Goal: Book appointment/travel/reservation

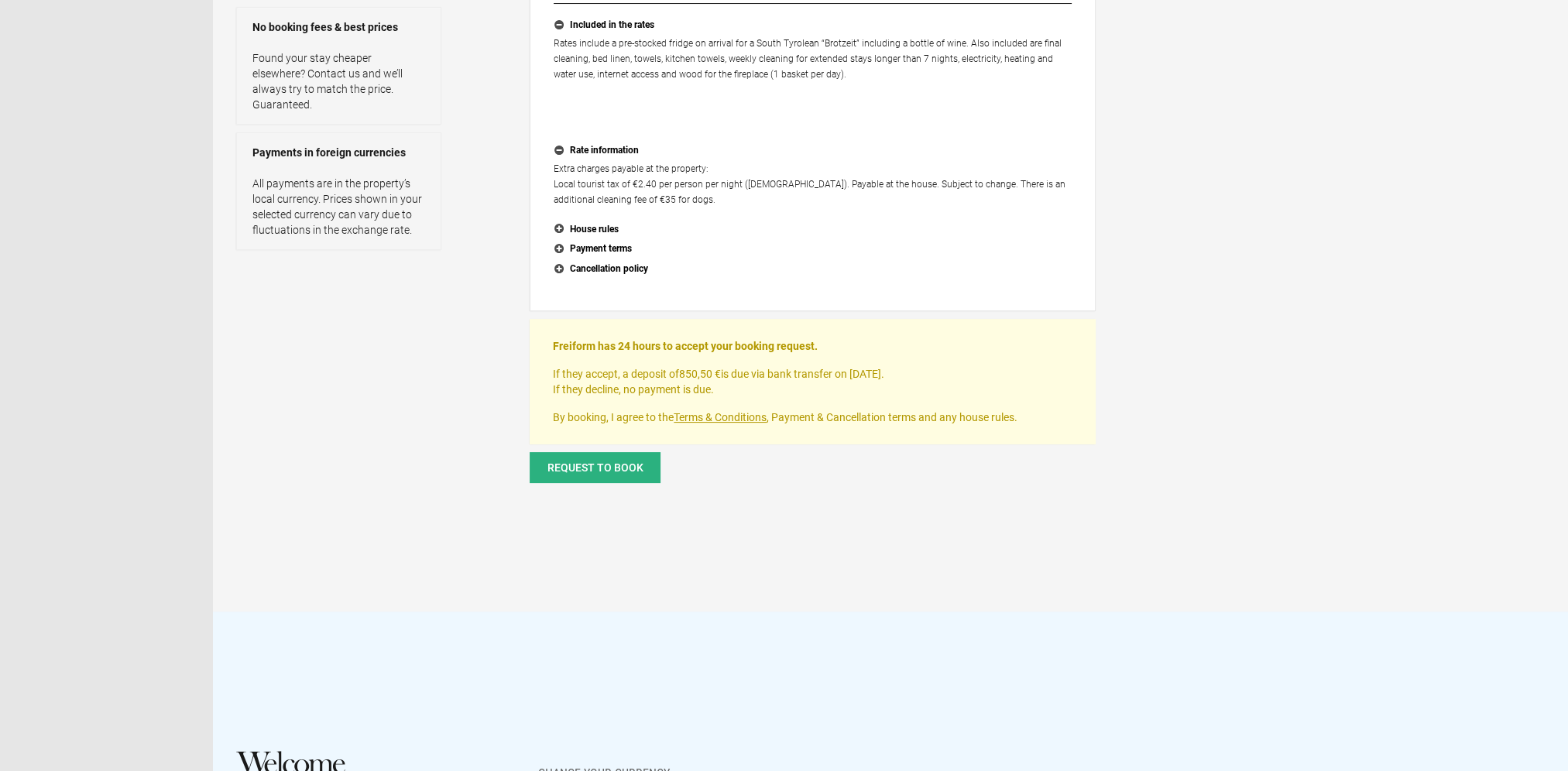
scroll to position [387, 0]
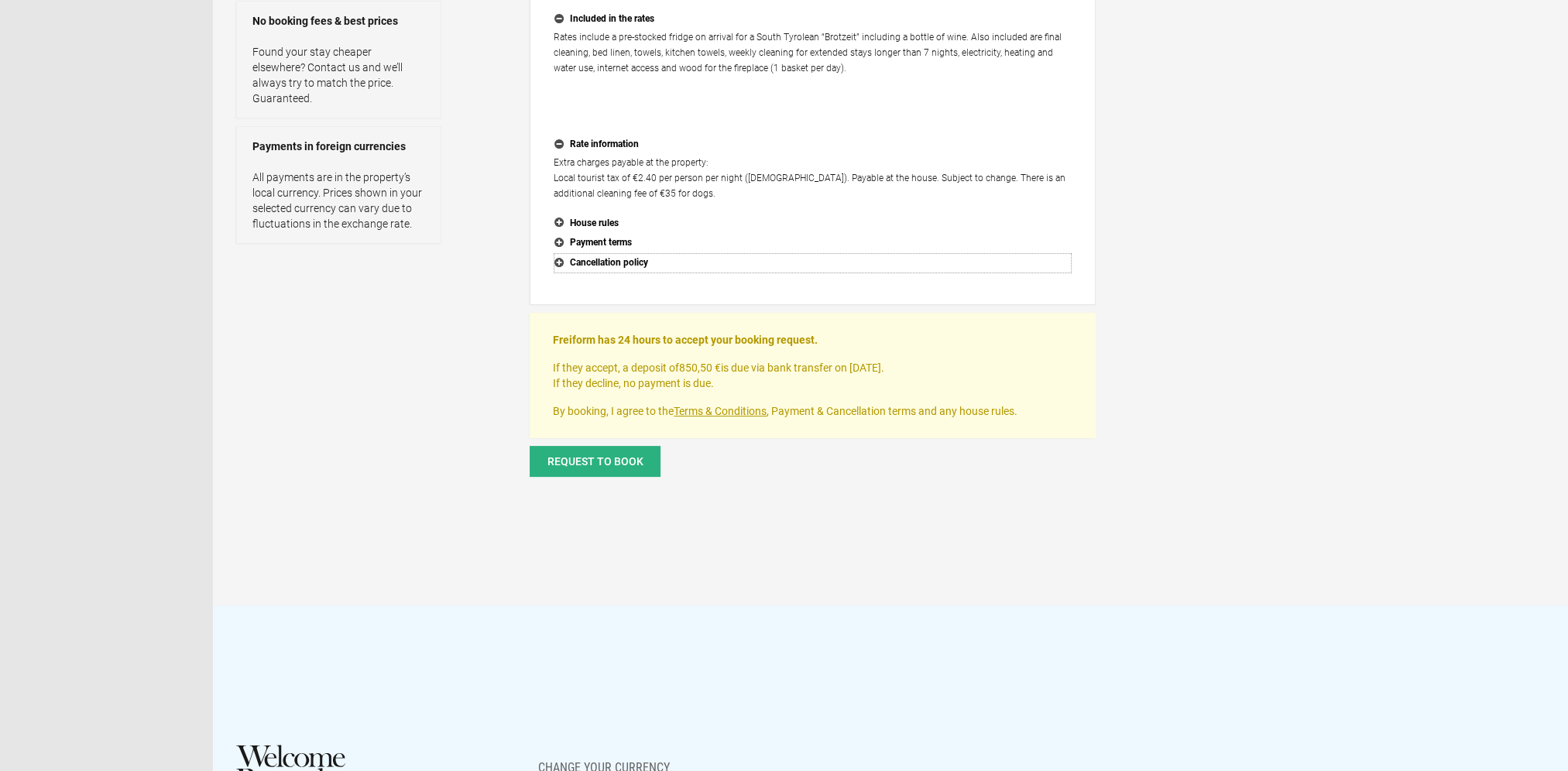
click at [563, 258] on button "Cancellation policy" at bounding box center [812, 263] width 518 height 20
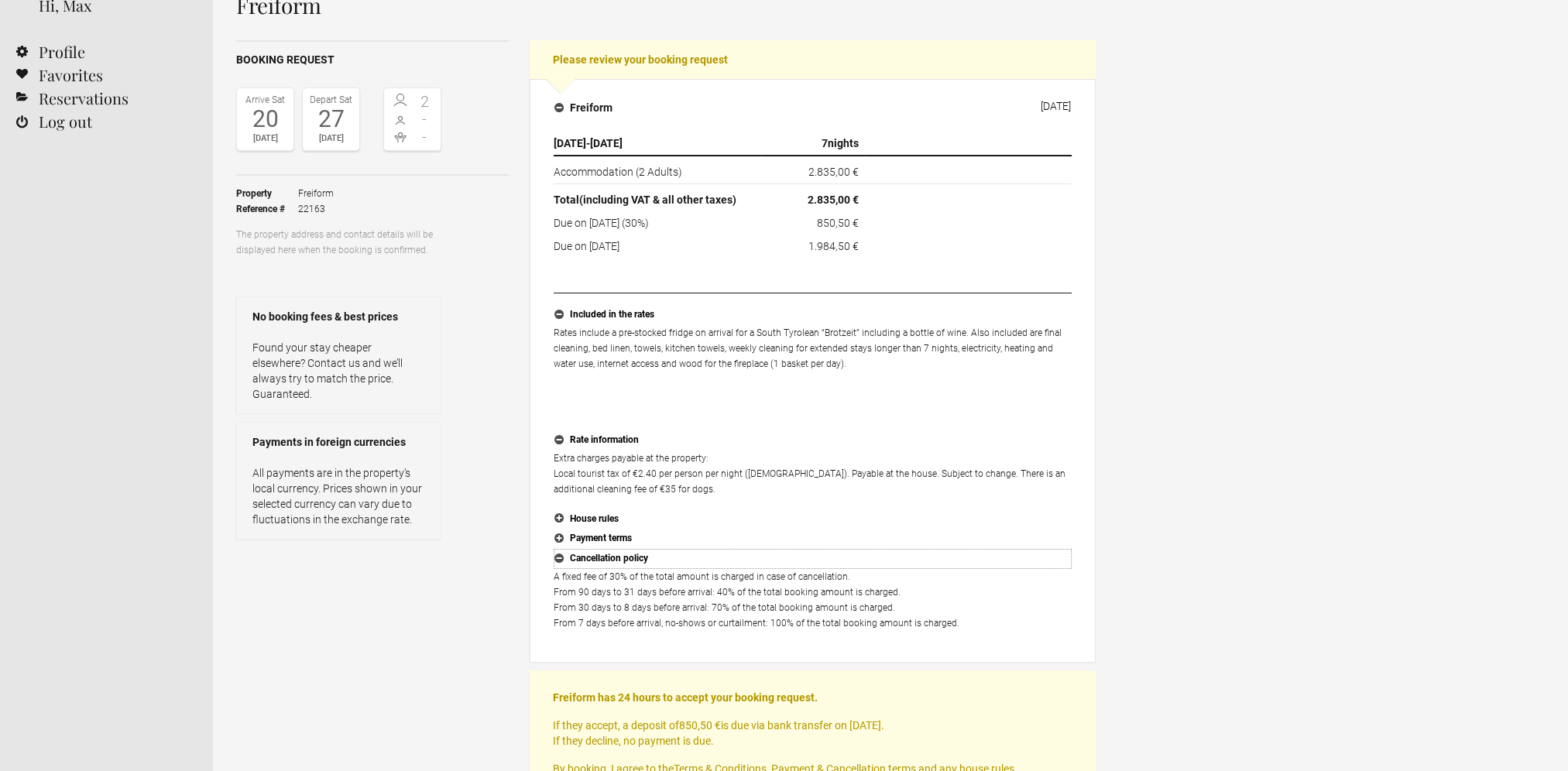
scroll to position [232, 0]
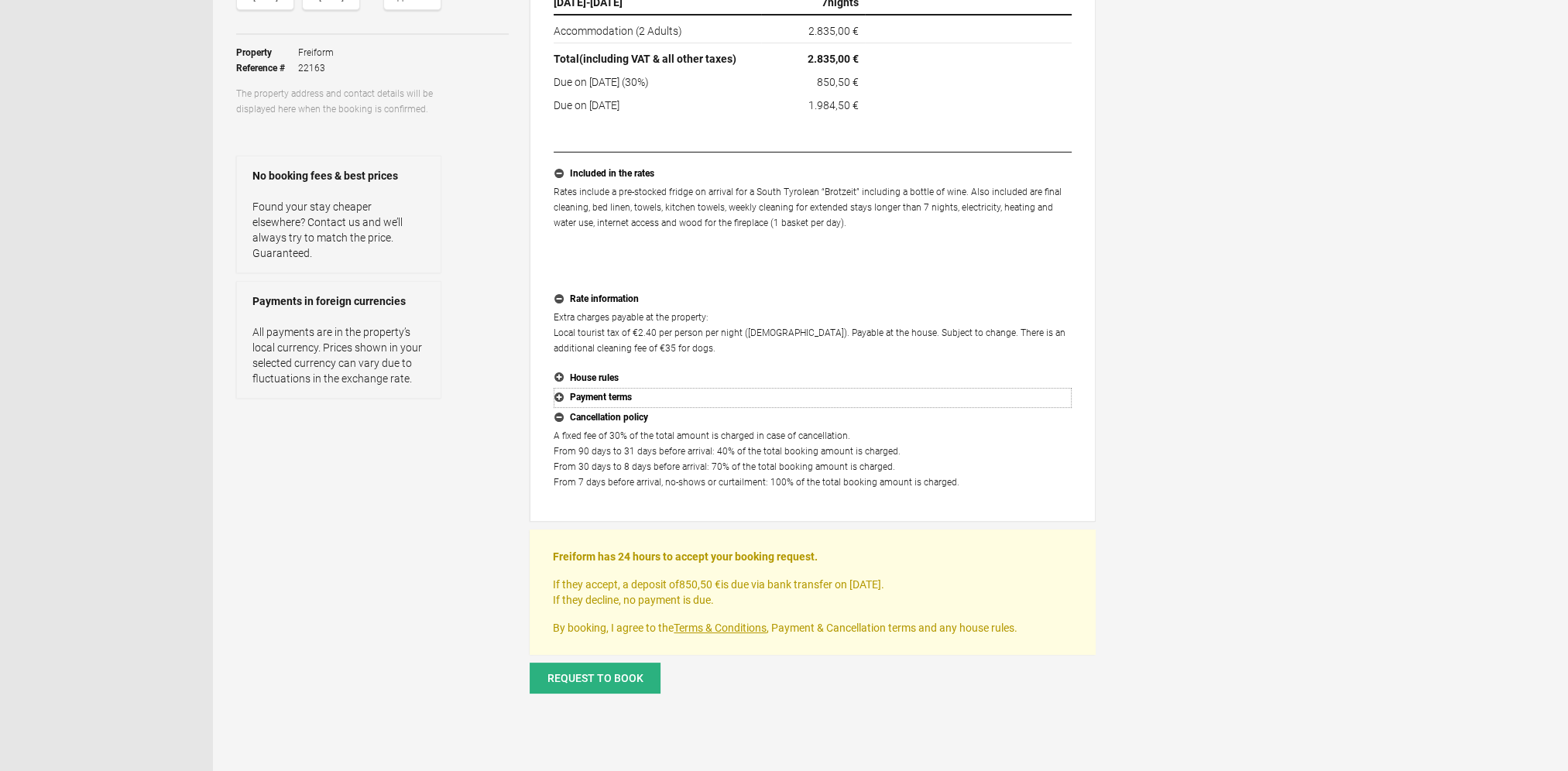
click at [614, 393] on button "Payment terms" at bounding box center [812, 398] width 518 height 20
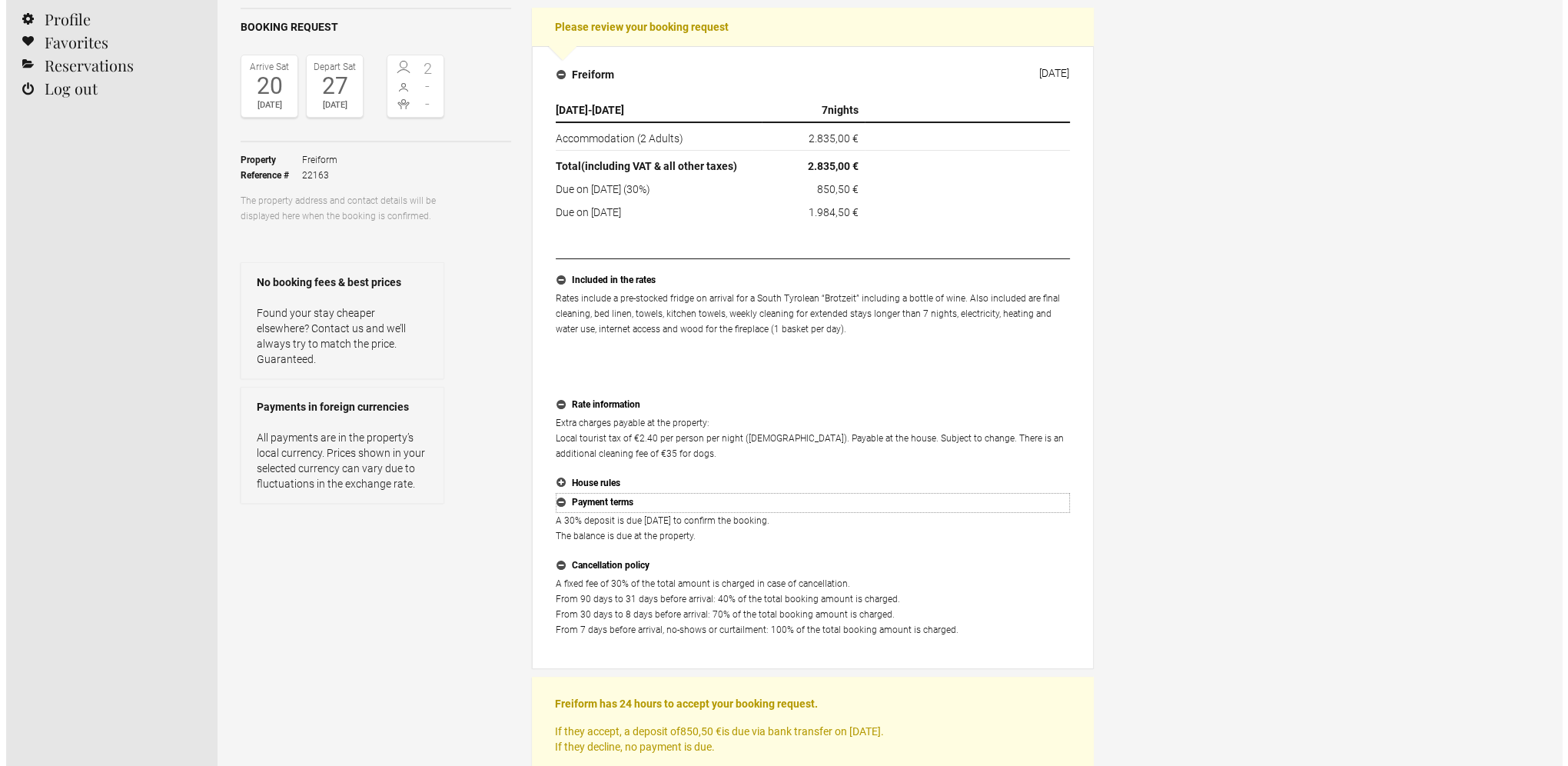
scroll to position [385, 0]
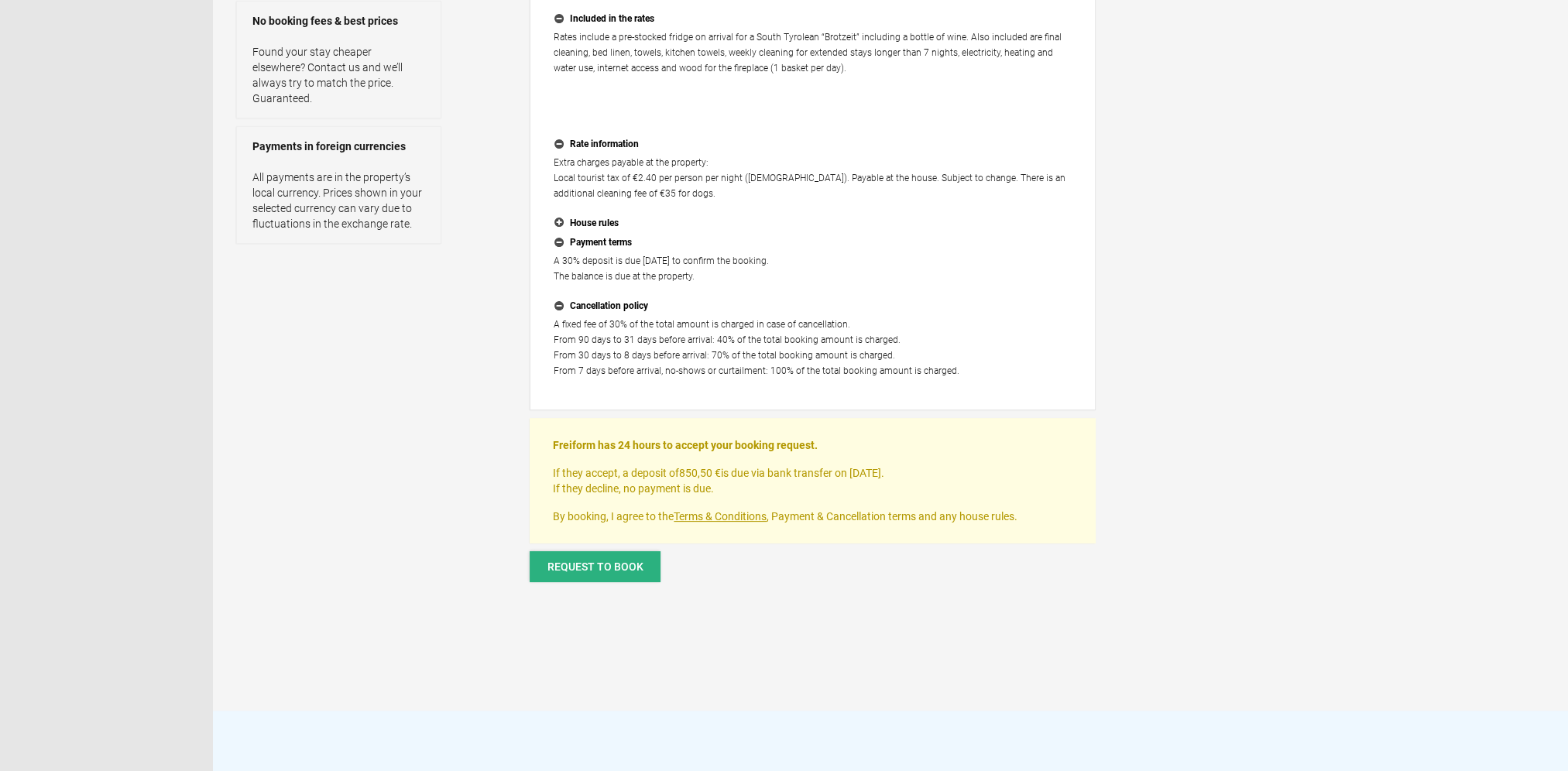
click at [649, 572] on button "Request to book" at bounding box center [595, 566] width 131 height 31
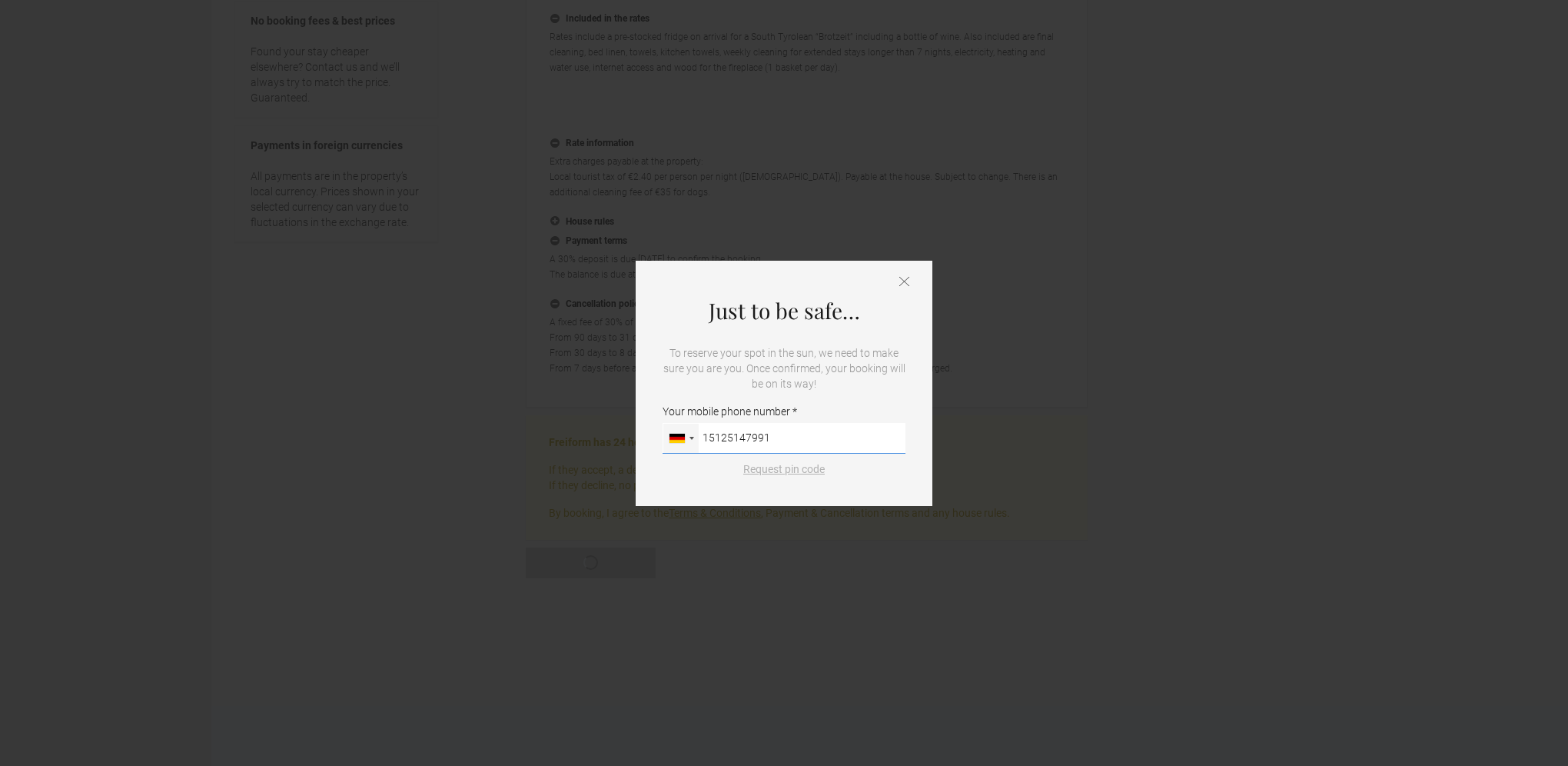
type input "15125147991"
click at [794, 468] on button "Request pin code" at bounding box center [784, 469] width 100 height 16
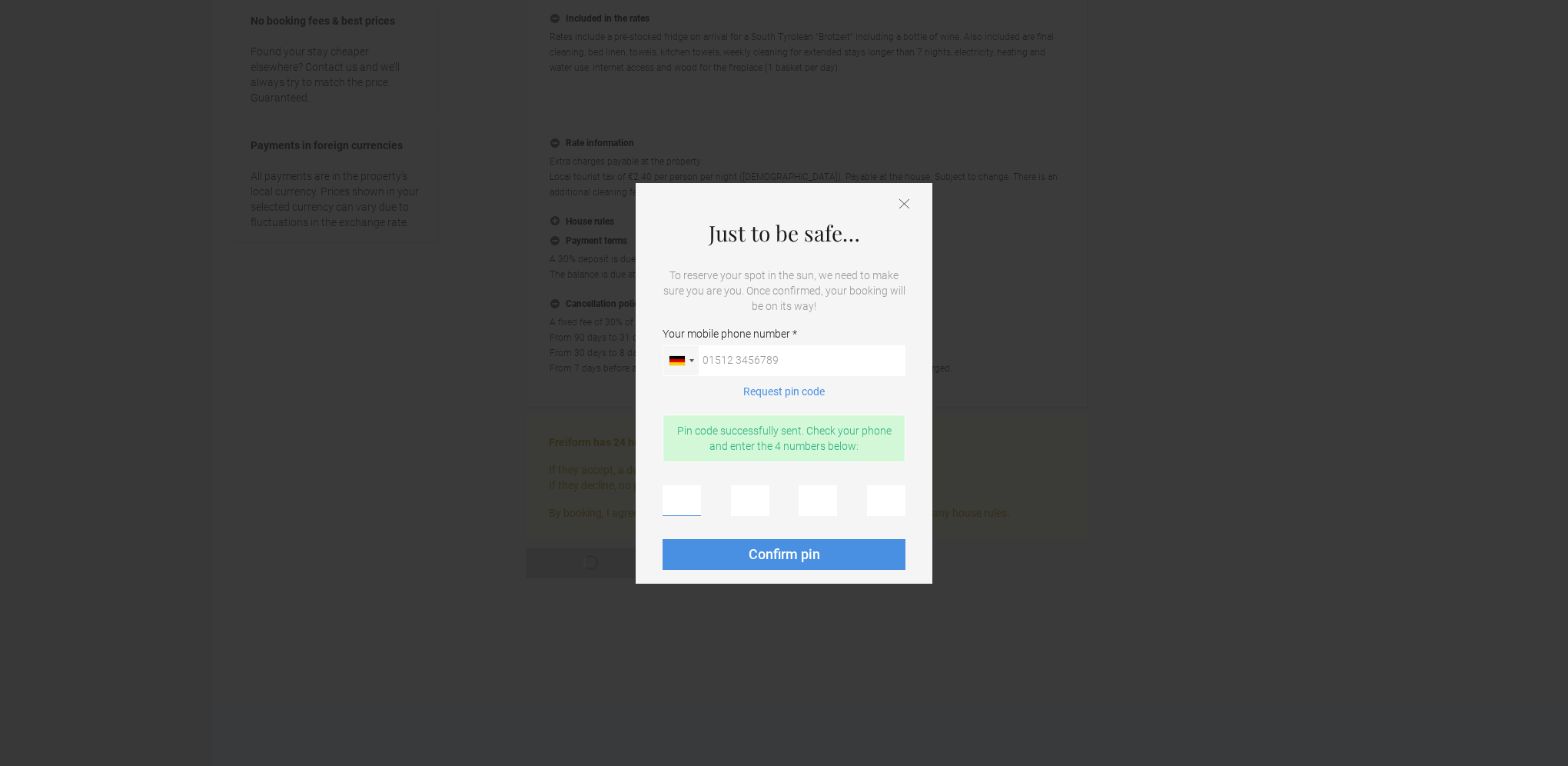
click at [683, 500] on input "text" at bounding box center [682, 500] width 39 height 30
type input "7"
type input "6"
type input "7"
type input "3"
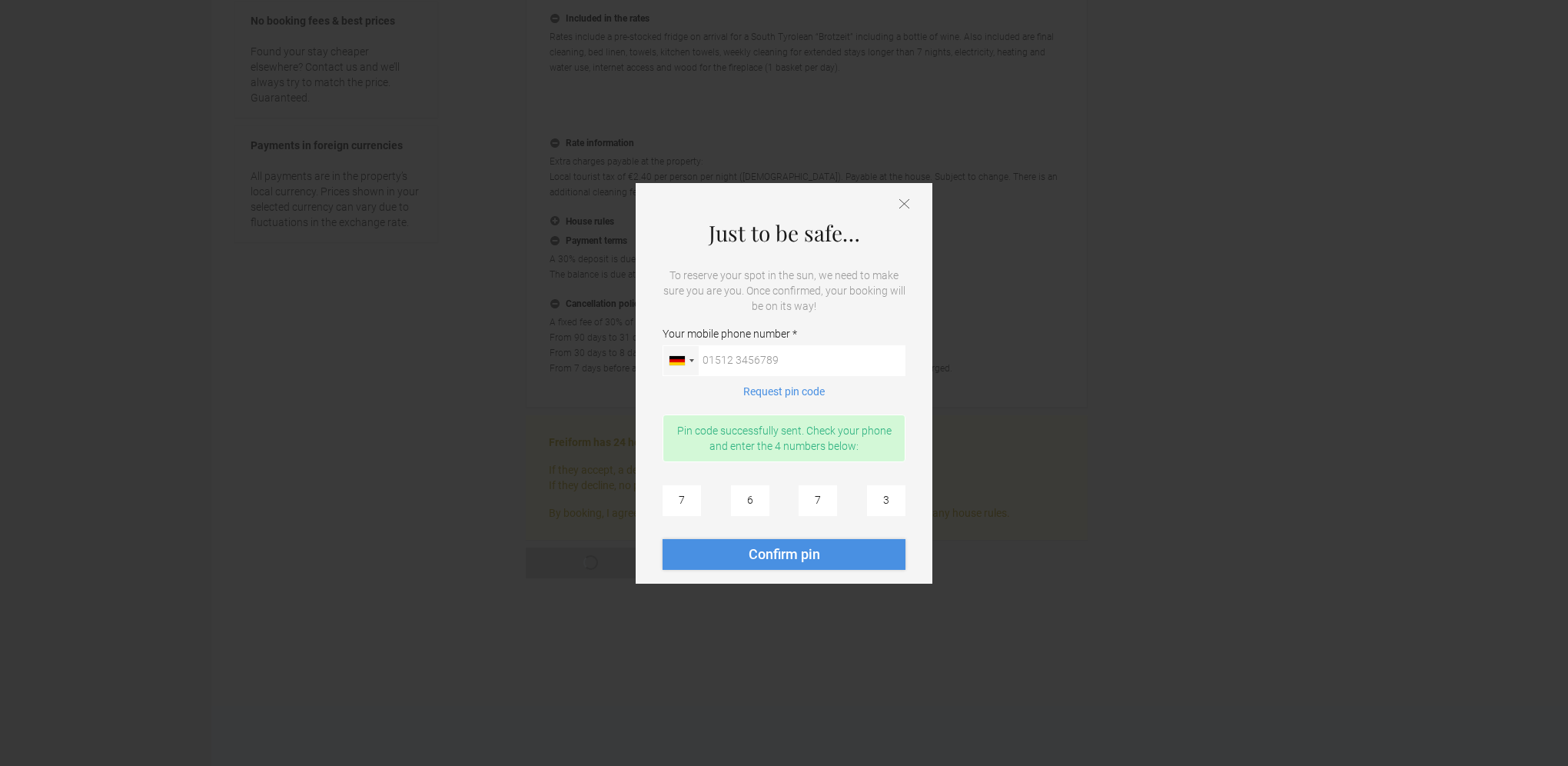
click at [868, 557] on button "Confirm pin" at bounding box center [783, 554] width 243 height 30
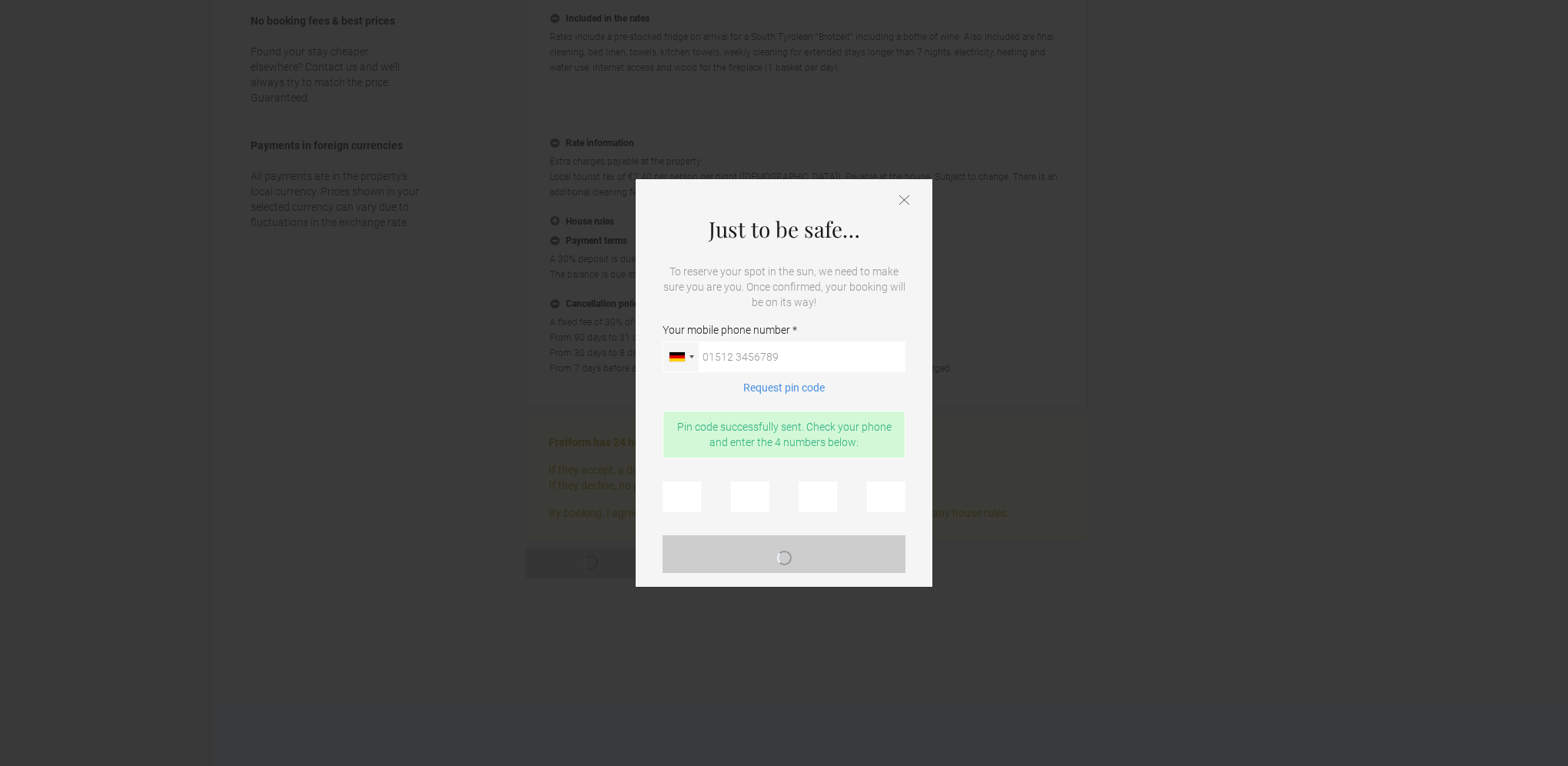
scroll to position [0, 0]
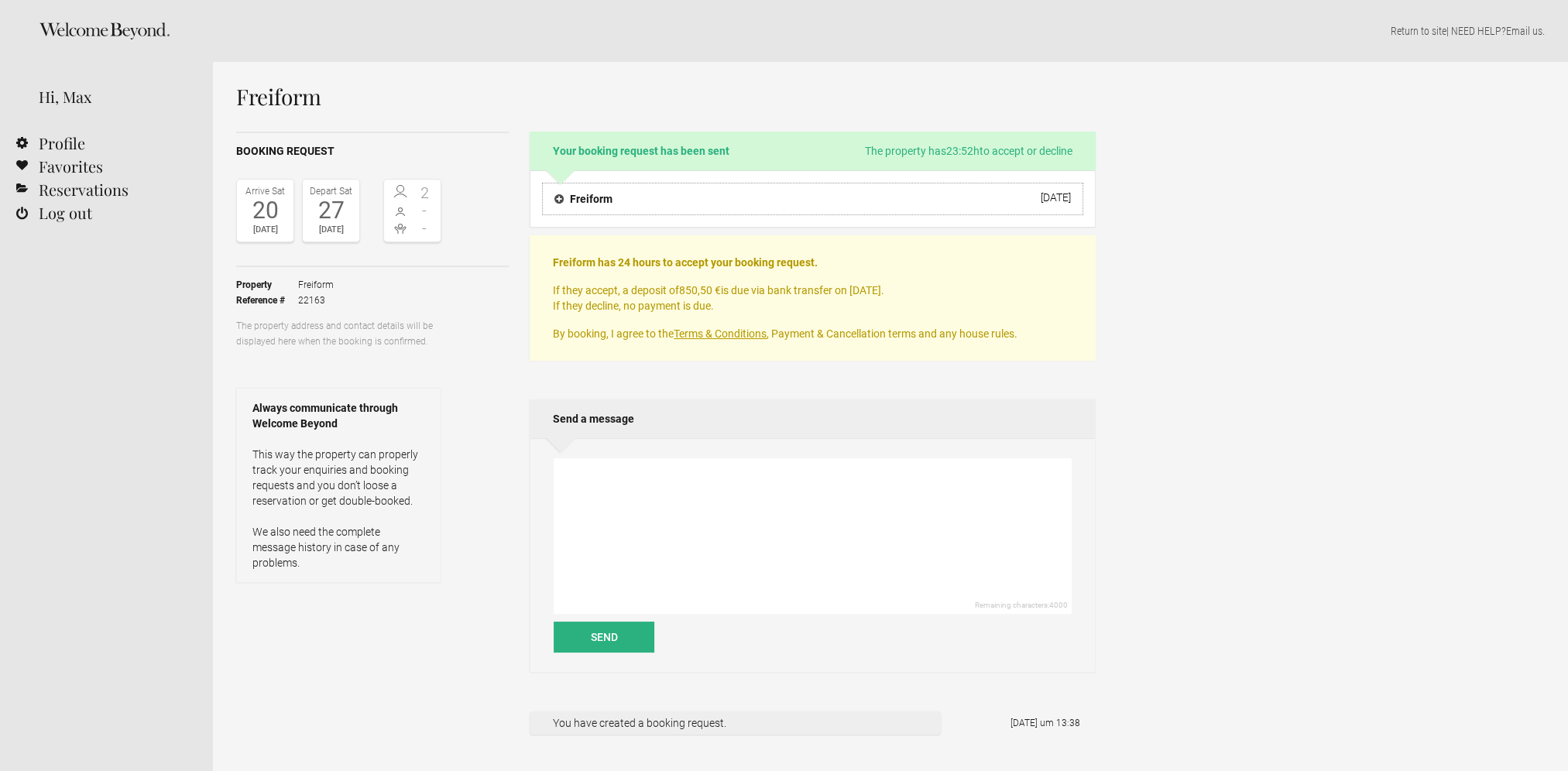
click at [560, 192] on h4 "Freiform" at bounding box center [584, 199] width 58 height 16
